Goal: Task Accomplishment & Management: Use online tool/utility

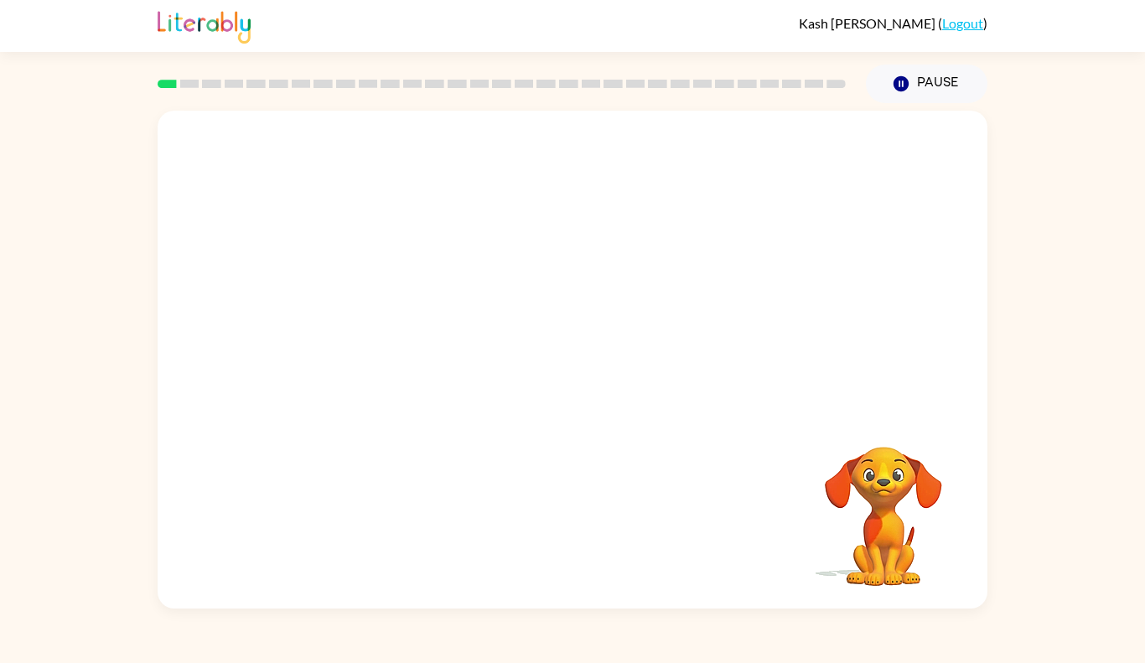
click at [529, 278] on video "Your browser must support playing .mp4 files to use Literably. Please try using…" at bounding box center [573, 261] width 830 height 301
click at [527, 276] on video "Your browser must support playing .mp4 files to use Literably. Please try using…" at bounding box center [573, 261] width 830 height 301
click at [579, 369] on div at bounding box center [572, 368] width 107 height 61
click at [579, 369] on icon "button" at bounding box center [572, 368] width 19 height 19
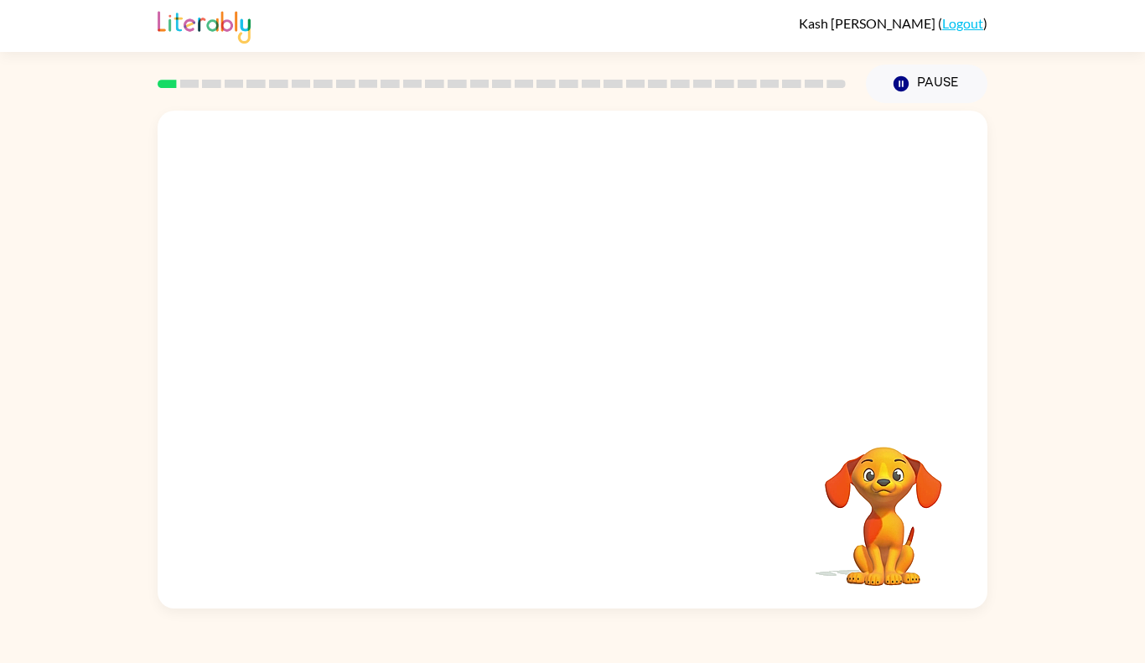
click at [579, 368] on div at bounding box center [573, 261] width 830 height 301
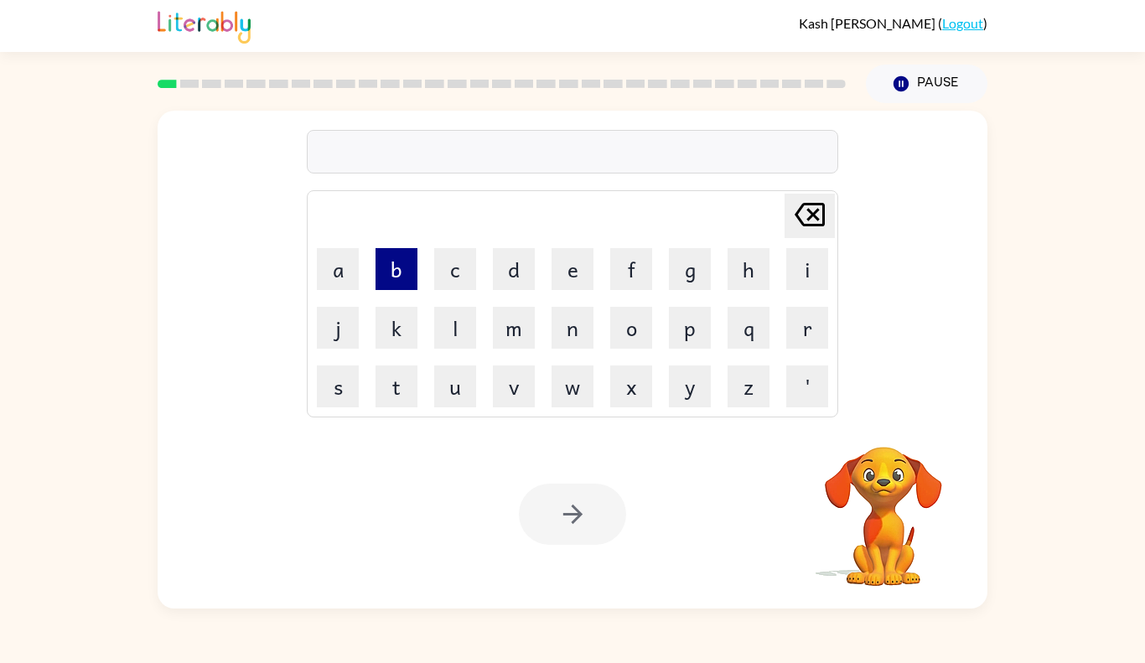
click at [382, 273] on button "b" at bounding box center [397, 269] width 42 height 42
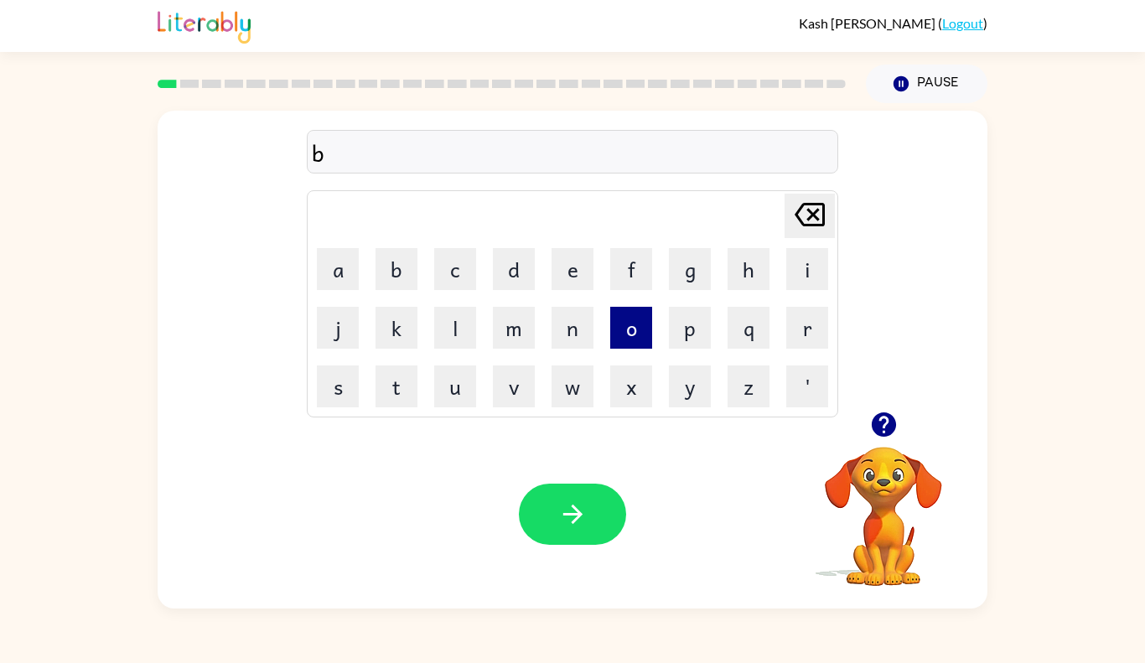
click at [628, 321] on button "o" at bounding box center [631, 328] width 42 height 42
click at [343, 270] on button "a" at bounding box center [338, 269] width 42 height 42
click at [526, 278] on button "d" at bounding box center [514, 269] width 42 height 42
click at [579, 265] on button "e" at bounding box center [573, 269] width 42 height 42
click at [812, 325] on button "r" at bounding box center [807, 328] width 42 height 42
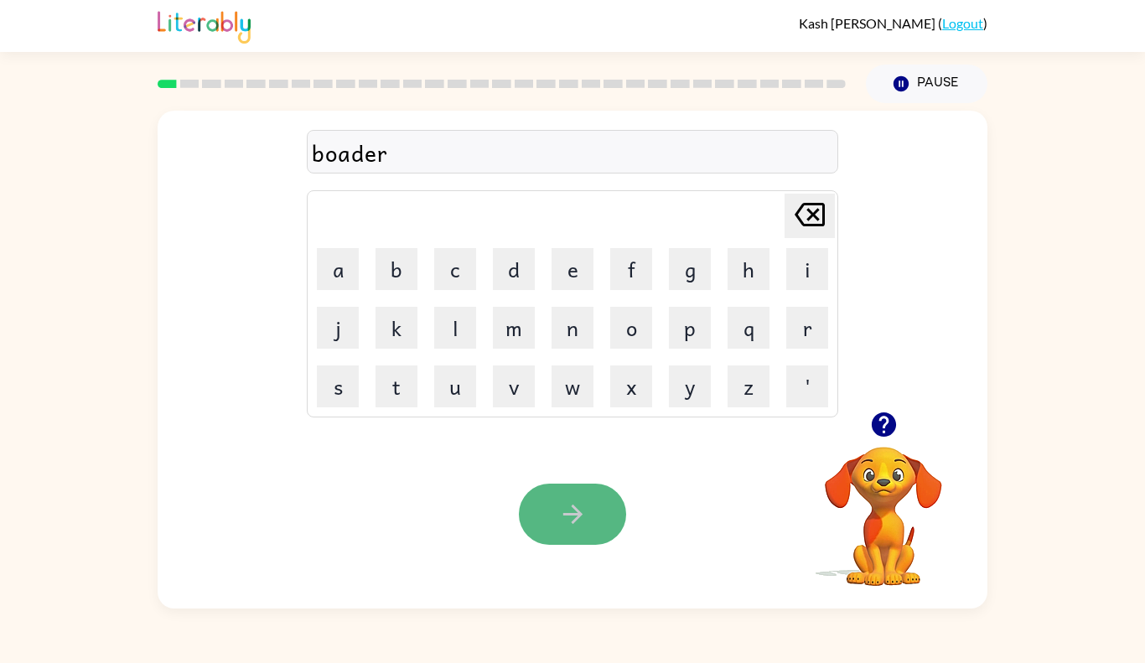
click at [571, 537] on button "button" at bounding box center [572, 514] width 107 height 61
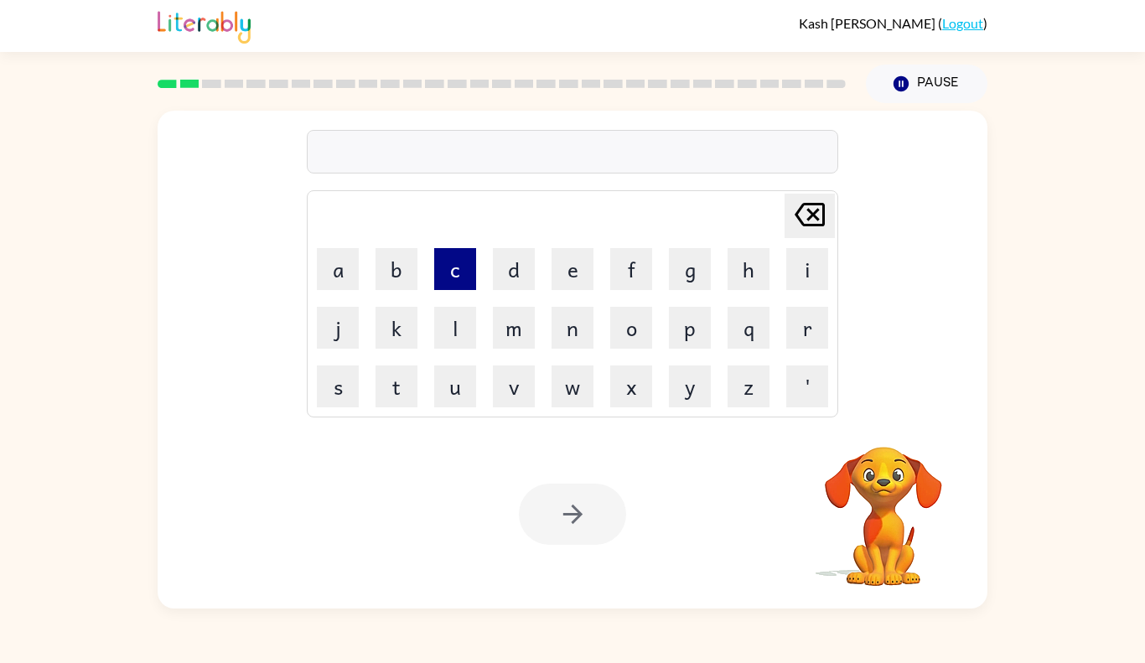
click at [440, 274] on button "c" at bounding box center [455, 269] width 42 height 42
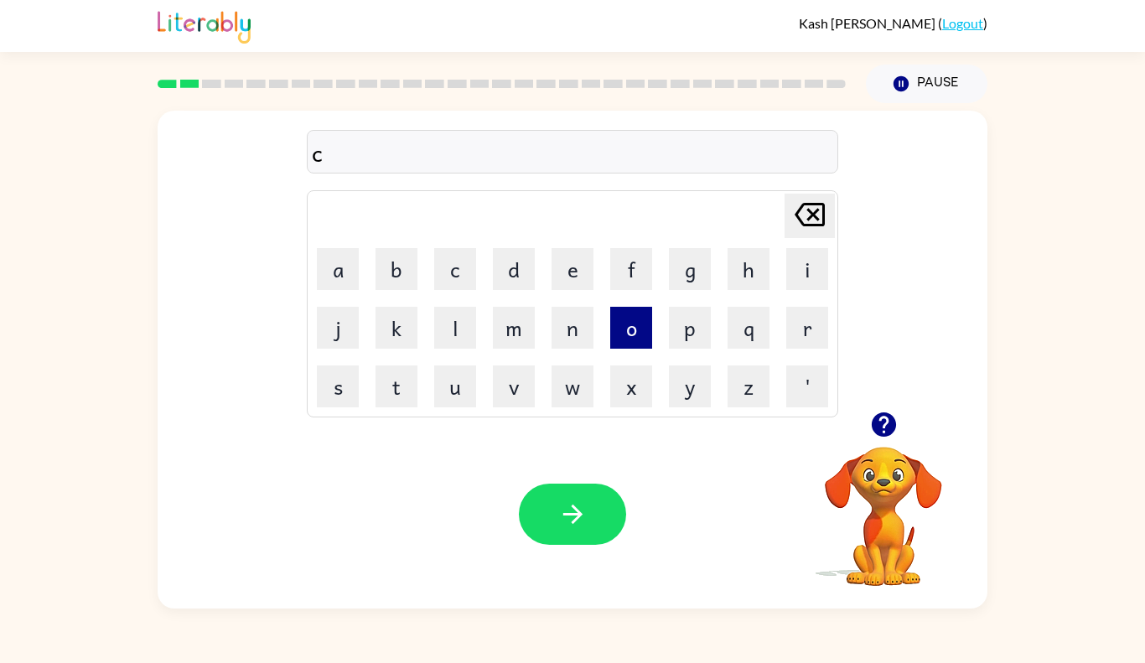
click at [618, 328] on button "o" at bounding box center [631, 328] width 42 height 42
type button "o"
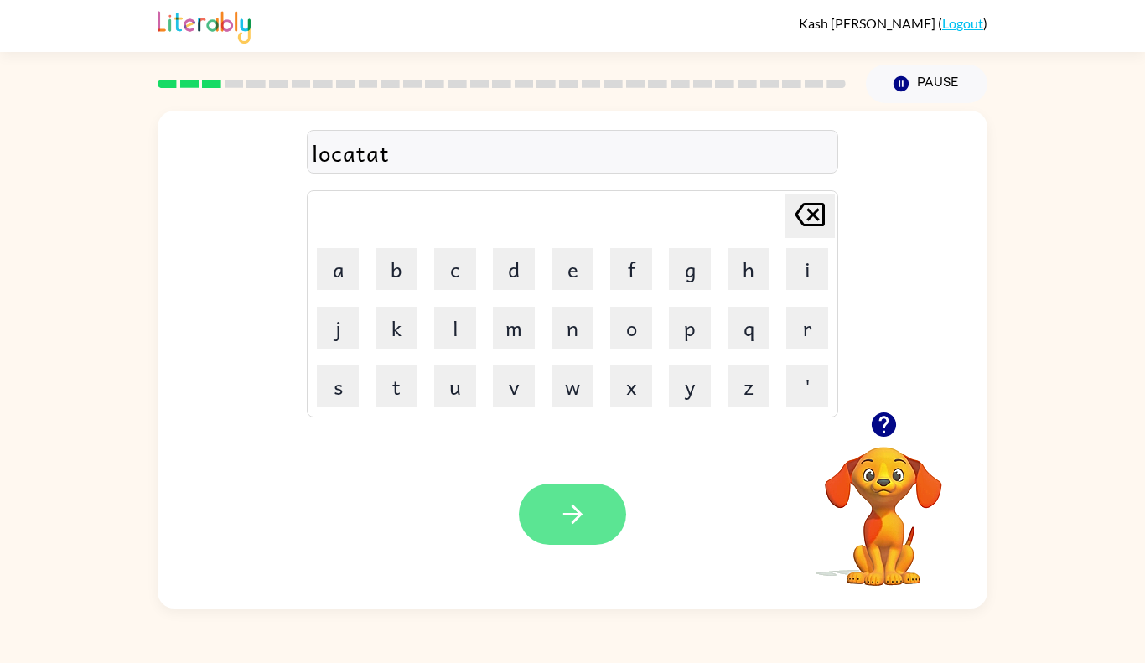
click at [590, 526] on button "button" at bounding box center [572, 514] width 107 height 61
click at [571, 521] on div at bounding box center [572, 514] width 107 height 61
click at [575, 523] on div at bounding box center [572, 514] width 107 height 61
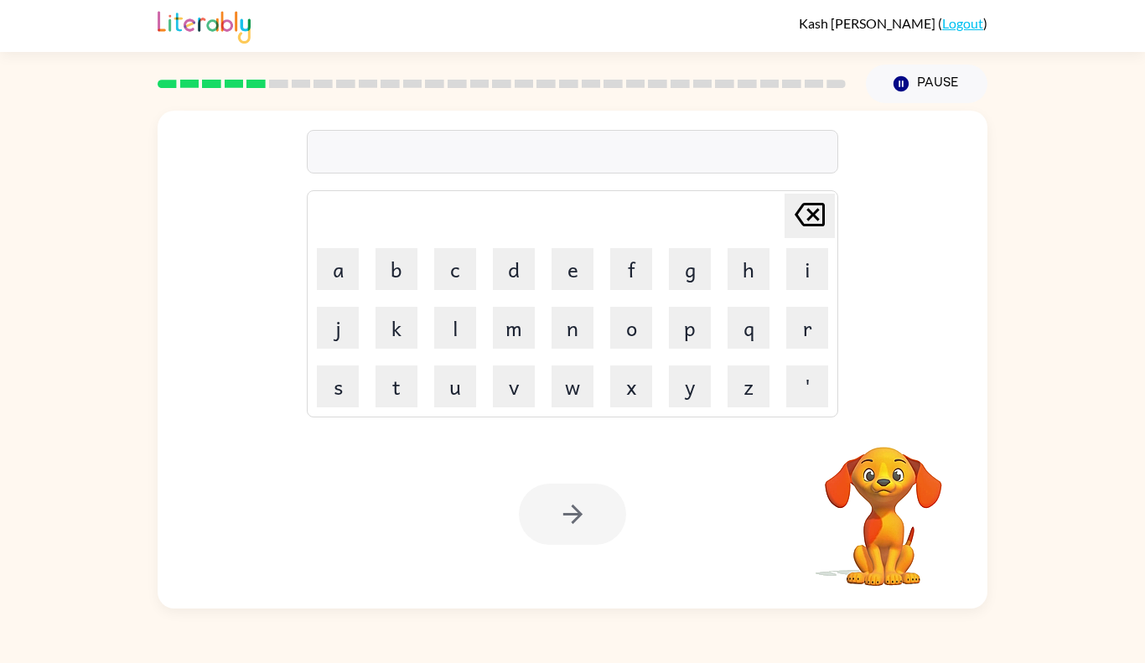
click at [570, 507] on div at bounding box center [572, 514] width 107 height 61
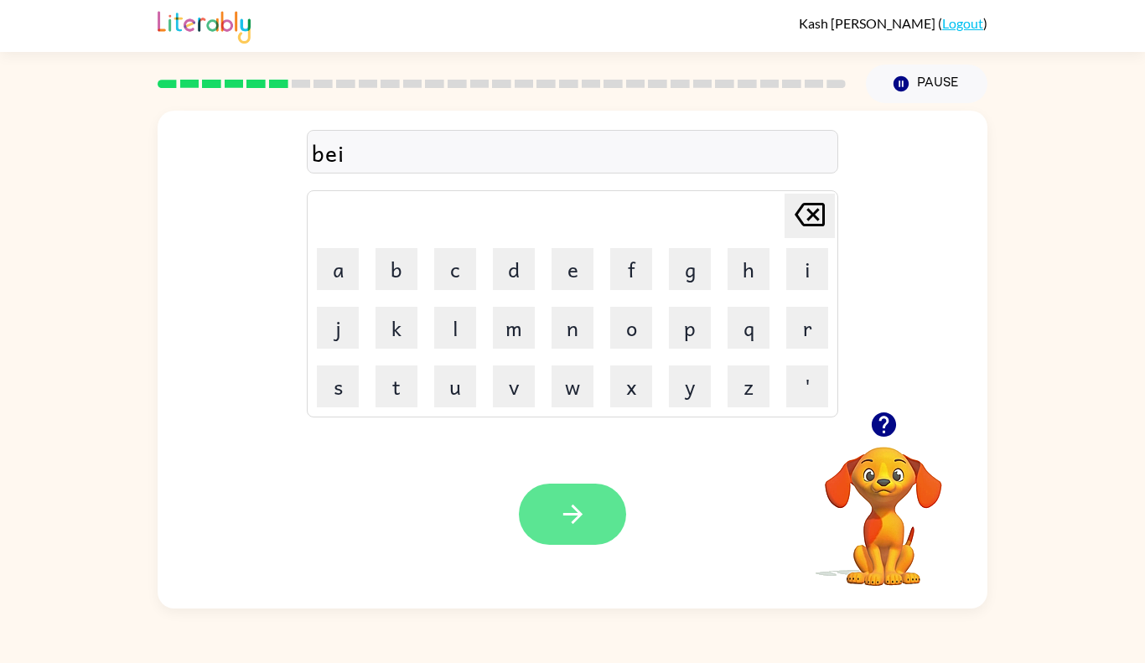
click at [554, 524] on button "button" at bounding box center [572, 514] width 107 height 61
click at [569, 484] on button "button" at bounding box center [572, 514] width 107 height 61
click at [586, 519] on div at bounding box center [572, 514] width 107 height 61
click at [405, 474] on div "Your browser must support playing .mp4 files to use Literably. Please try using…" at bounding box center [573, 514] width 830 height 189
click at [572, 516] on icon "button" at bounding box center [572, 514] width 29 height 29
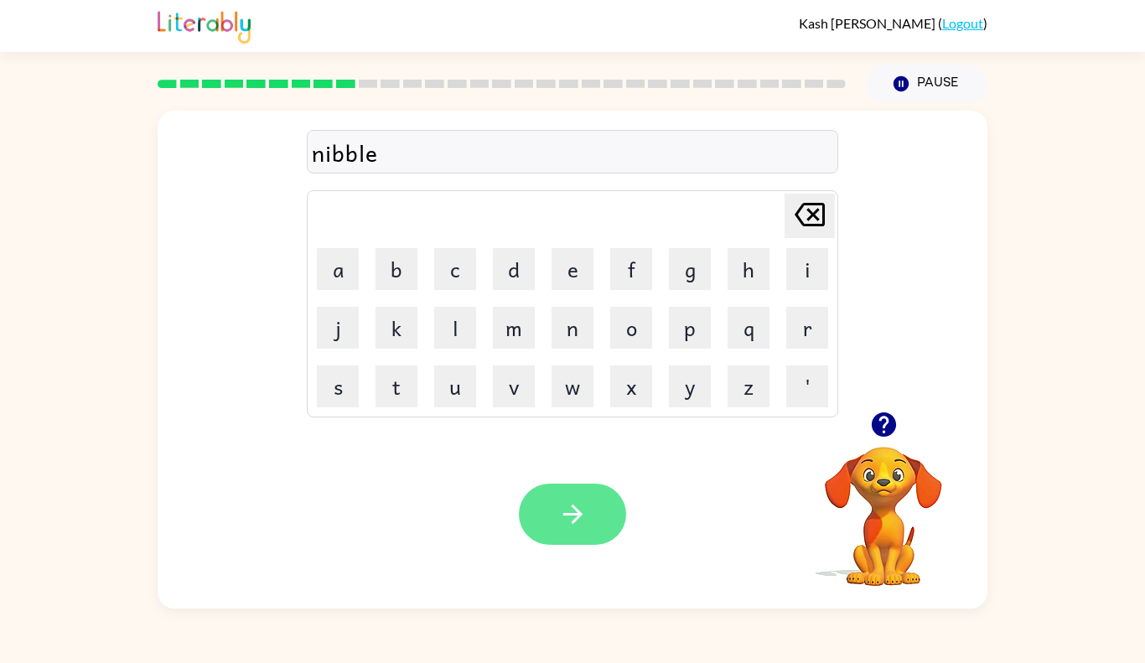
click at [558, 532] on button "button" at bounding box center [572, 514] width 107 height 61
click at [610, 561] on div "Your browser must support playing .mp4 files to use Literably. Please try using…" at bounding box center [573, 514] width 830 height 189
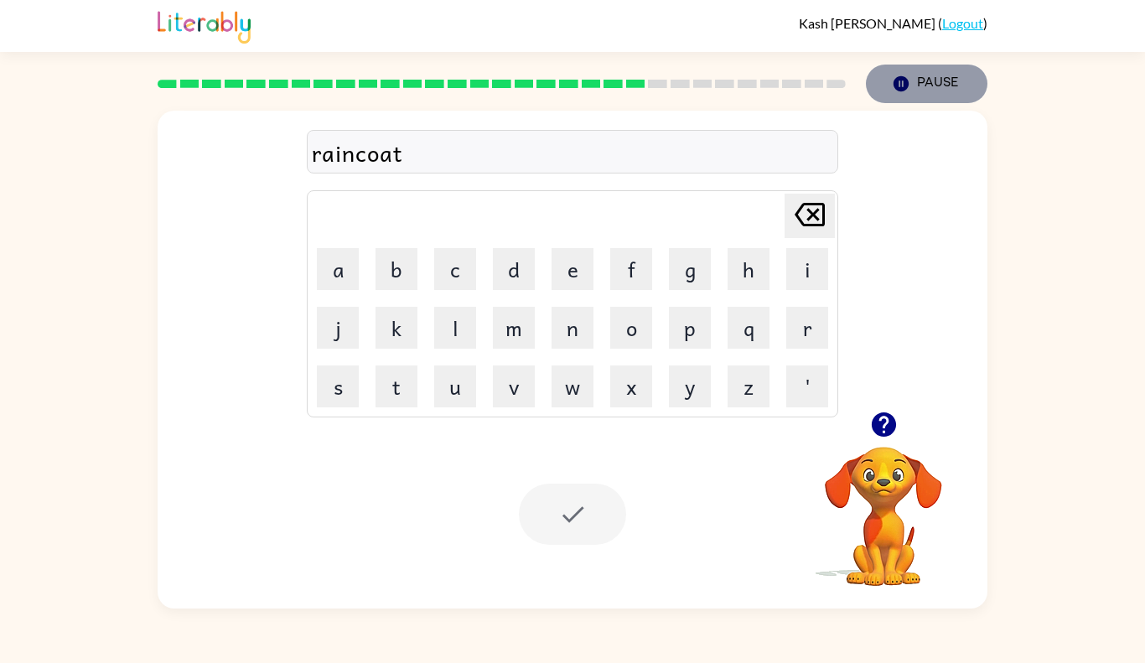
click at [931, 101] on button "Pause Pause" at bounding box center [927, 84] width 122 height 39
click at [911, 81] on button "Pause Pause" at bounding box center [927, 84] width 122 height 39
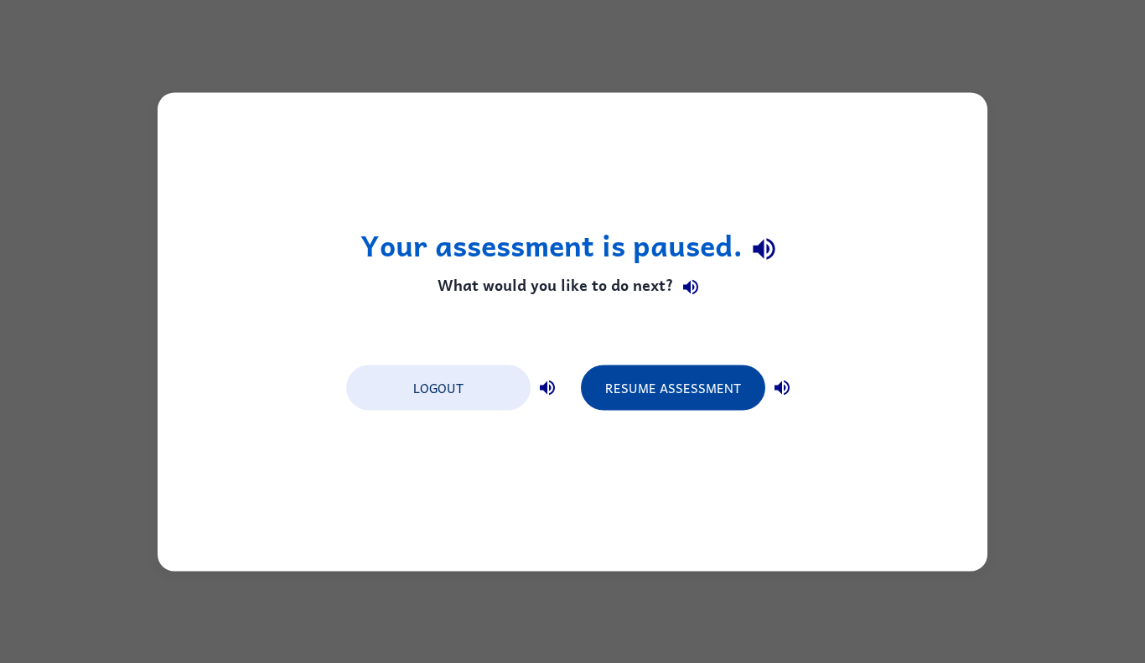
click at [618, 379] on button "Resume Assessment" at bounding box center [673, 387] width 184 height 45
click at [609, 365] on button "Resume Assessment" at bounding box center [673, 387] width 184 height 45
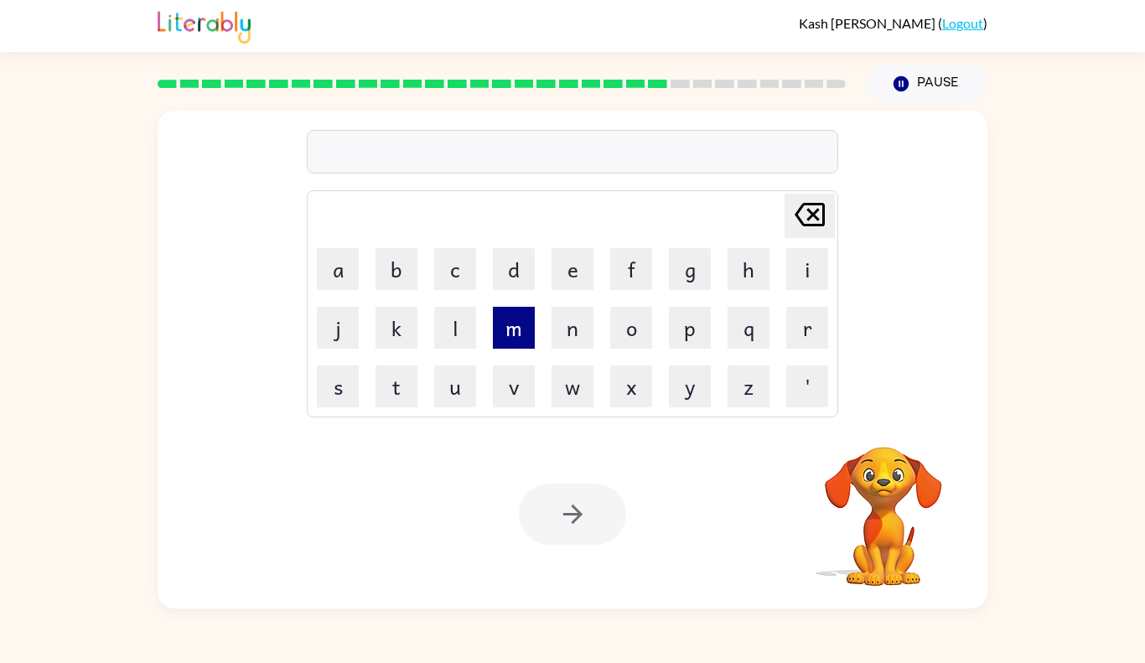
click at [516, 328] on button "m" at bounding box center [514, 328] width 42 height 42
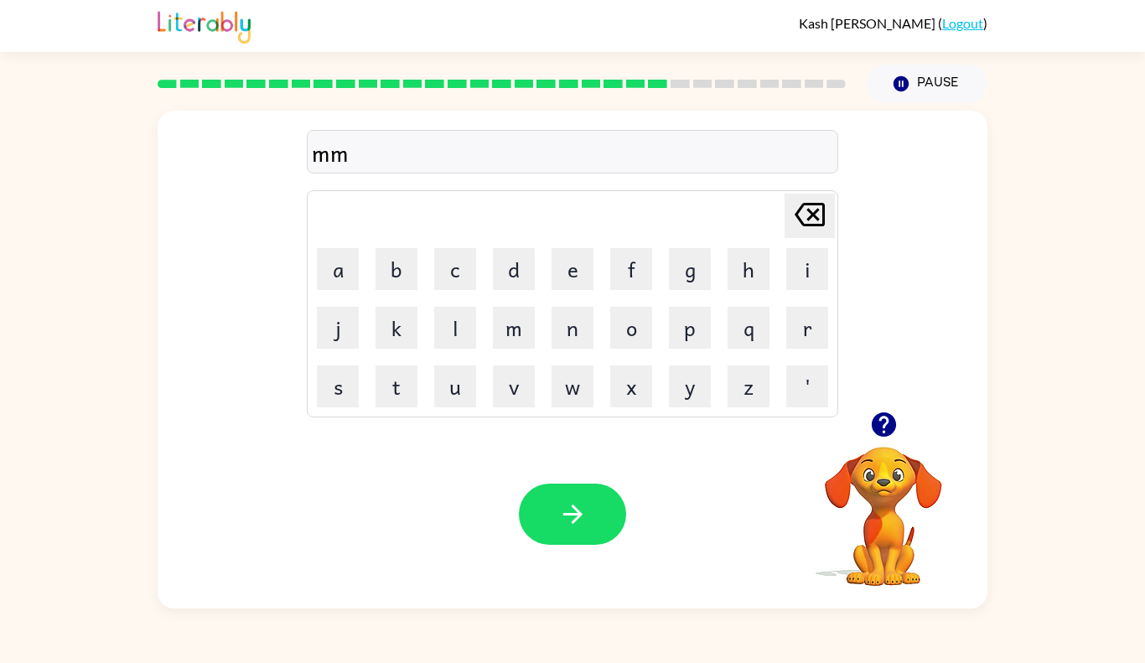
click at [822, 226] on icon "[PERSON_NAME] last character input" at bounding box center [810, 215] width 40 height 40
click at [323, 273] on button "a" at bounding box center [338, 269] width 42 height 42
type button "a"
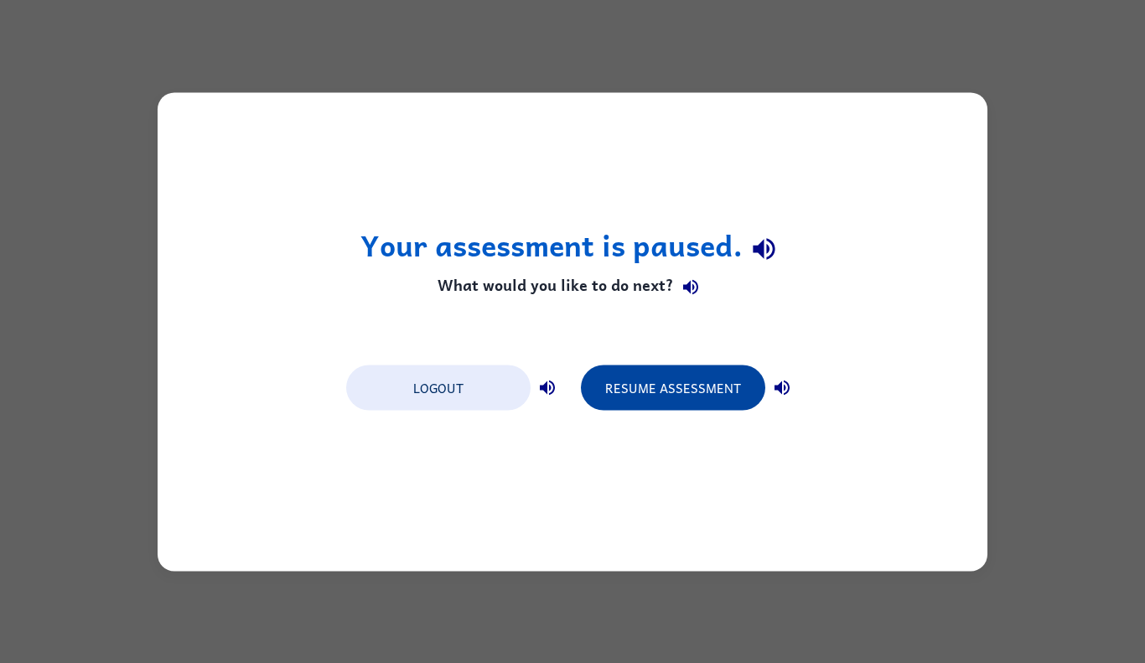
click at [739, 382] on button "Resume Assessment" at bounding box center [673, 387] width 184 height 45
click at [722, 387] on button "Resume Assessment" at bounding box center [673, 387] width 184 height 45
click at [718, 394] on button "Resume Assessment" at bounding box center [673, 387] width 184 height 45
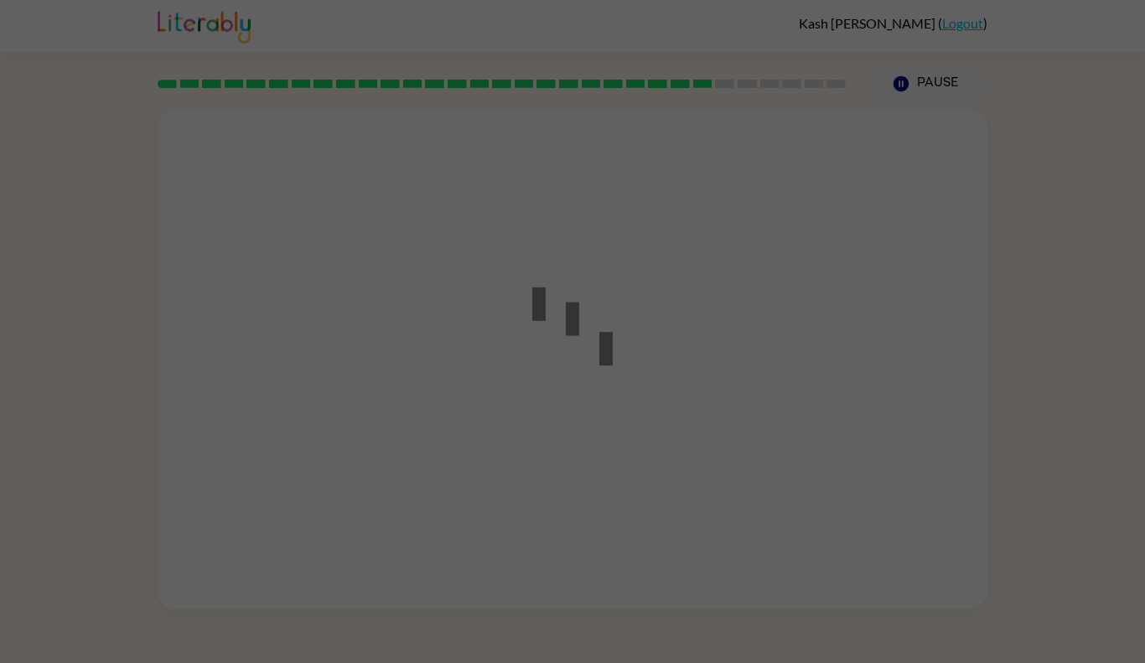
click at [729, 384] on div at bounding box center [572, 331] width 1145 height 663
click at [735, 379] on div at bounding box center [572, 331] width 1145 height 663
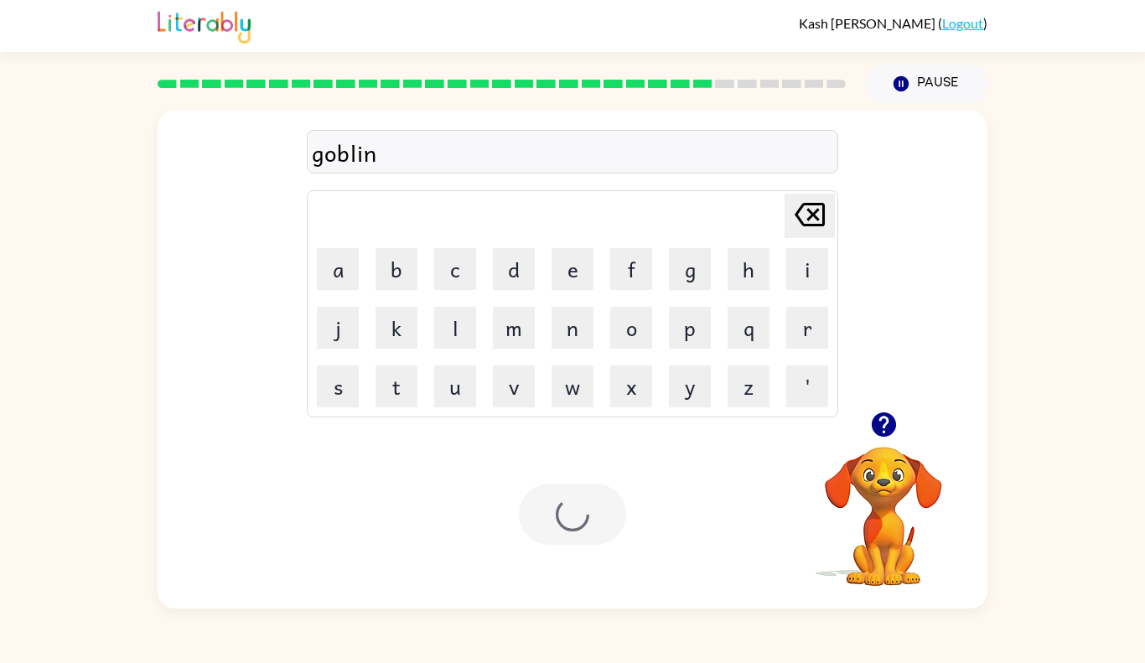
click at [896, 481] on video "Your browser must support playing .mp4 files to use Literably. Please try using…" at bounding box center [884, 505] width 168 height 168
click at [884, 435] on icon "button" at bounding box center [883, 425] width 24 height 24
click at [883, 416] on icon "button" at bounding box center [883, 424] width 29 height 29
click at [578, 506] on div at bounding box center [572, 514] width 107 height 61
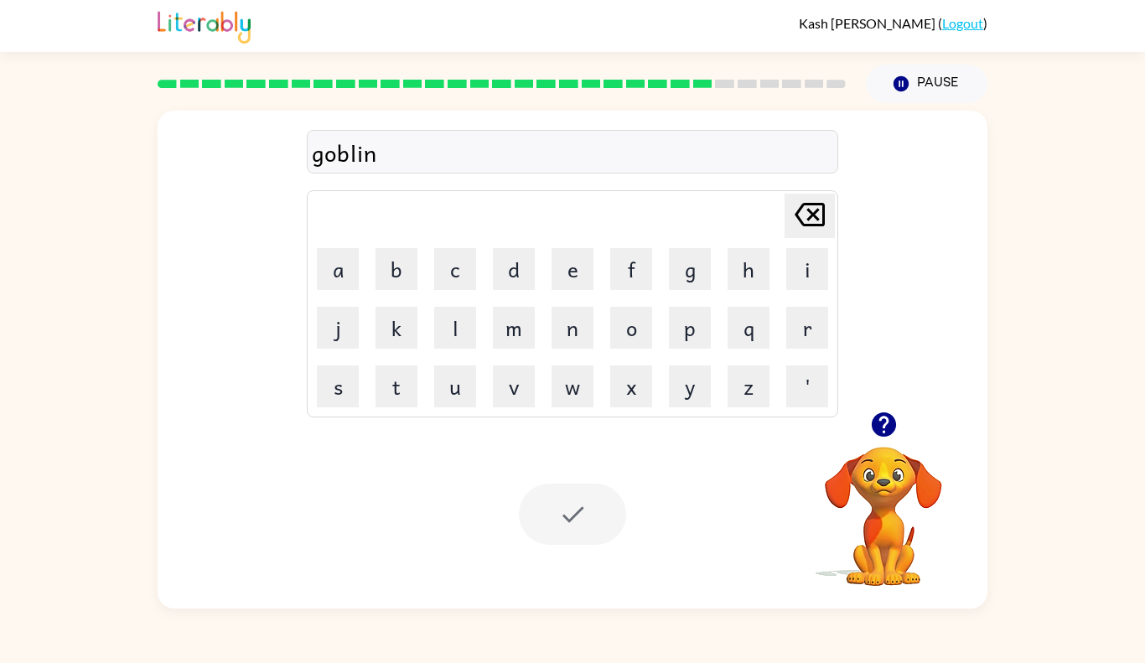
click at [578, 506] on div at bounding box center [572, 514] width 107 height 61
click at [937, 80] on button "Pause Pause" at bounding box center [927, 84] width 122 height 39
click at [948, 91] on button "Pause Pause" at bounding box center [927, 84] width 122 height 39
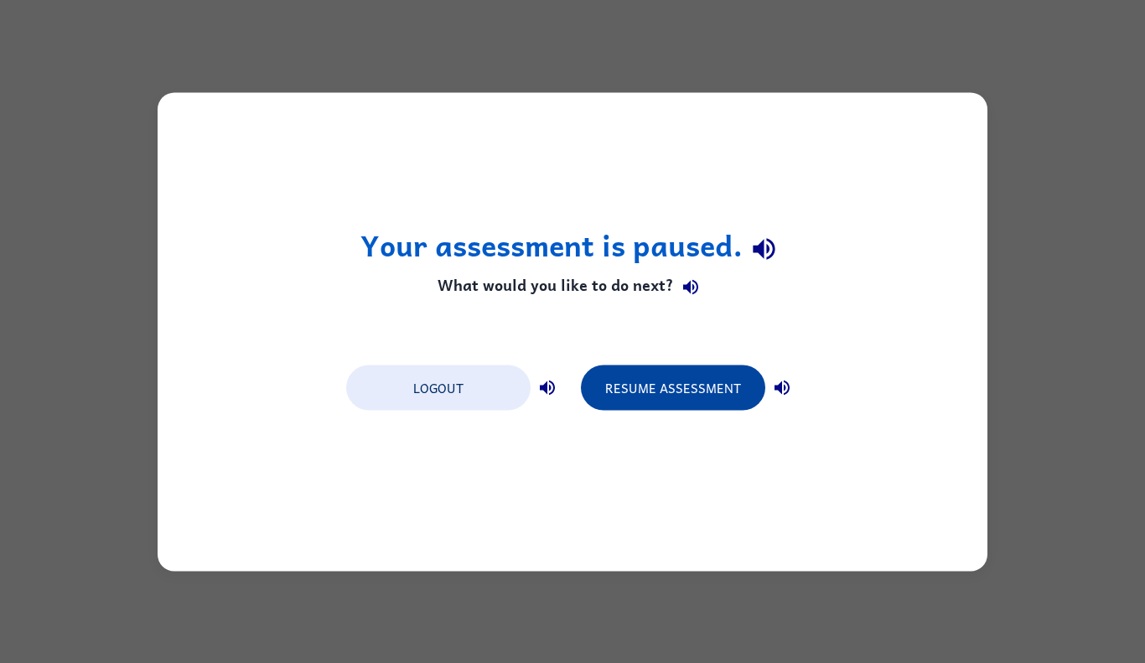
click at [719, 381] on button "Resume Assessment" at bounding box center [673, 387] width 184 height 45
click at [724, 397] on button "Resume Assessment" at bounding box center [673, 387] width 184 height 45
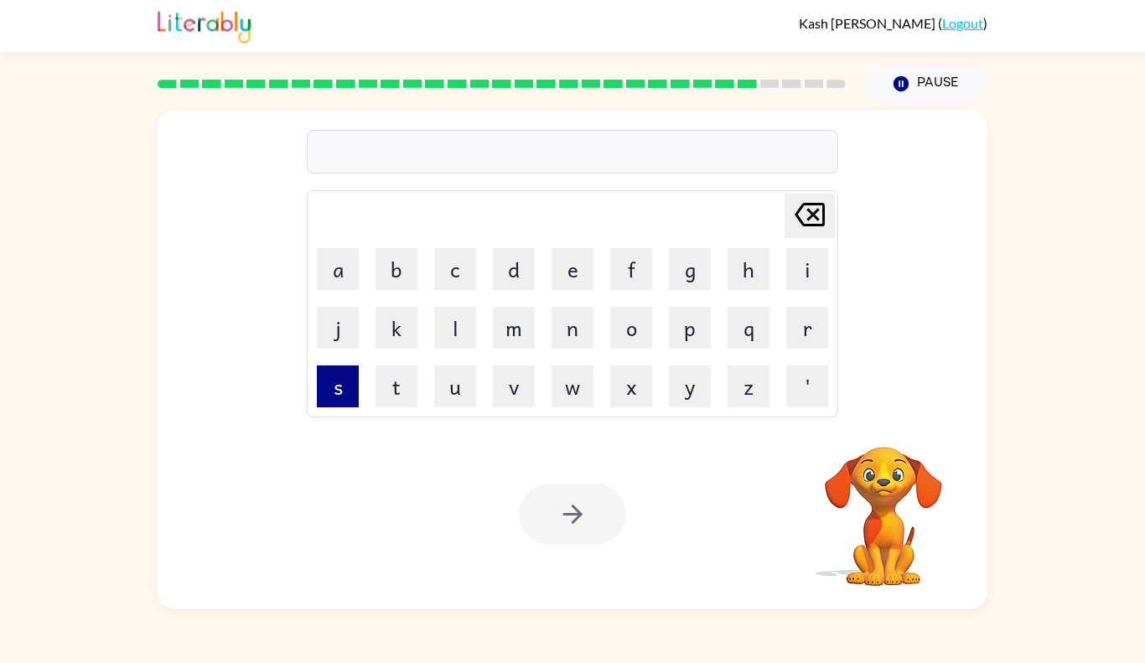
click at [354, 376] on button "s" at bounding box center [338, 387] width 42 height 42
click at [387, 381] on button "t" at bounding box center [397, 387] width 42 height 42
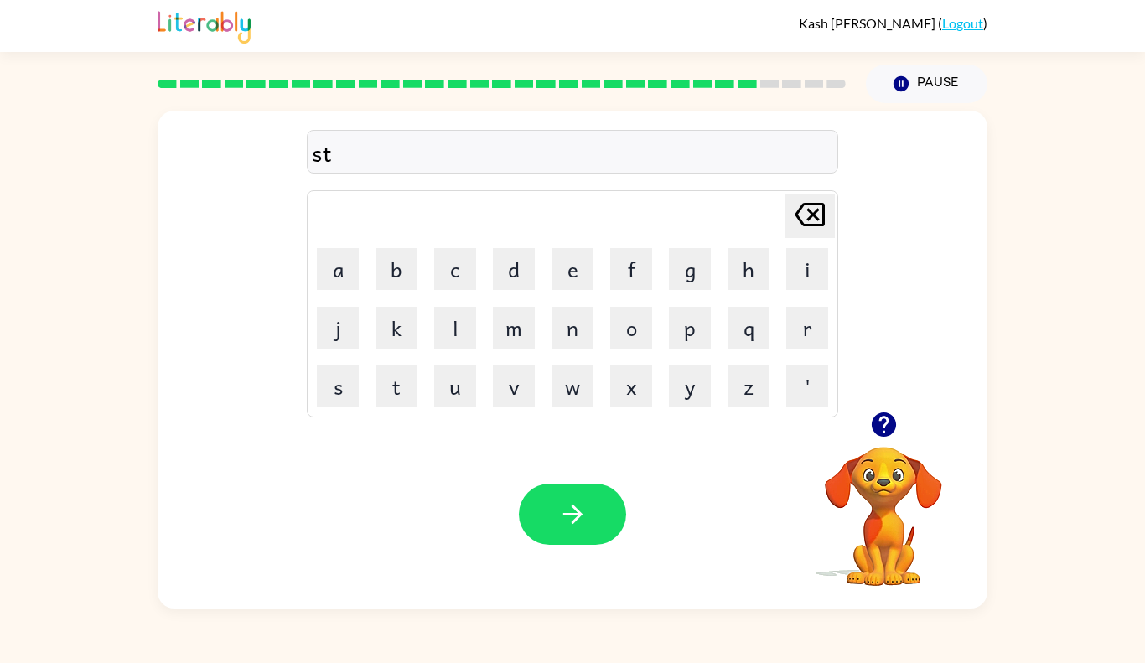
click at [420, 351] on td "k" at bounding box center [396, 327] width 57 height 57
